Goal: Use online tool/utility: Utilize a website feature to perform a specific function

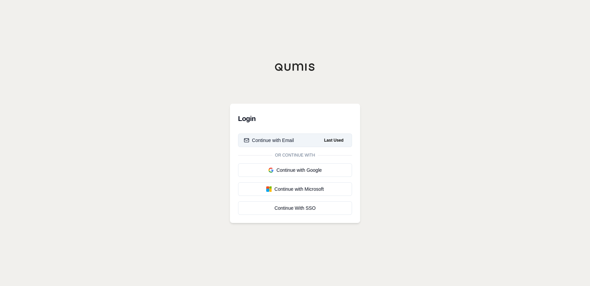
click at [253, 139] on div "Continue with Email" at bounding box center [269, 140] width 50 height 7
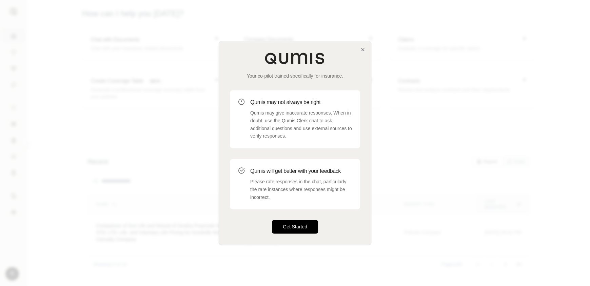
click at [309, 227] on button "Get Started" at bounding box center [295, 227] width 46 height 14
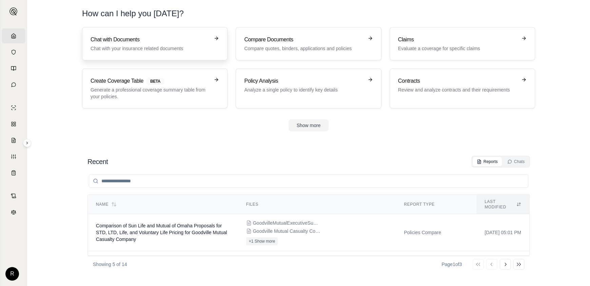
click at [103, 42] on h3 "Chat with Documents" at bounding box center [149, 40] width 119 height 8
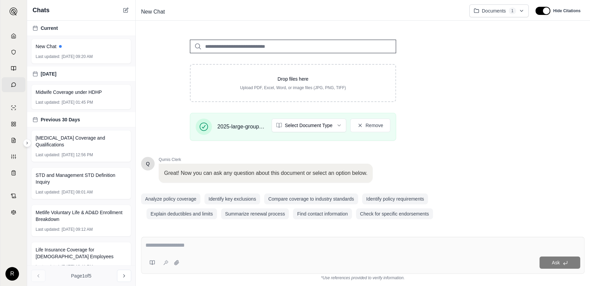
scroll to position [80, 0]
click at [169, 246] on textarea at bounding box center [362, 245] width 434 height 8
type textarea "*"
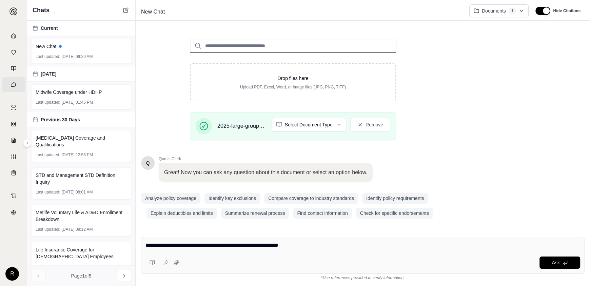
type textarea "**********"
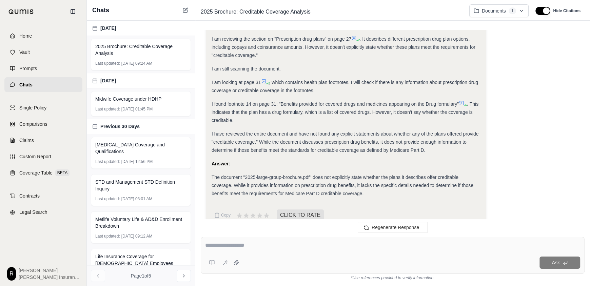
scroll to position [329, 0]
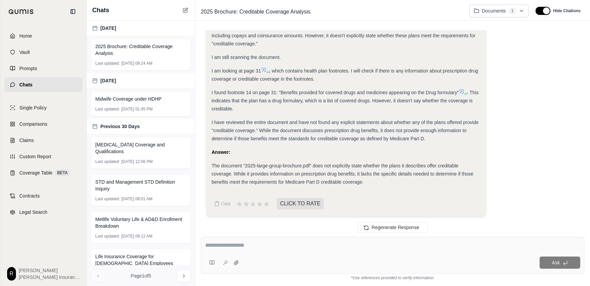
drag, startPoint x: 275, startPoint y: 147, endPoint x: 276, endPoint y: 170, distance: 23.4
click at [264, 203] on icon at bounding box center [266, 204] width 6 height 6
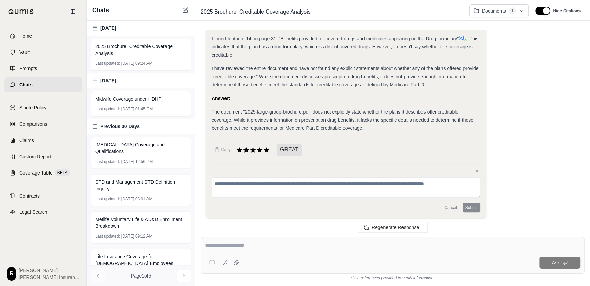
scroll to position [385, 0]
